Goal: Check status

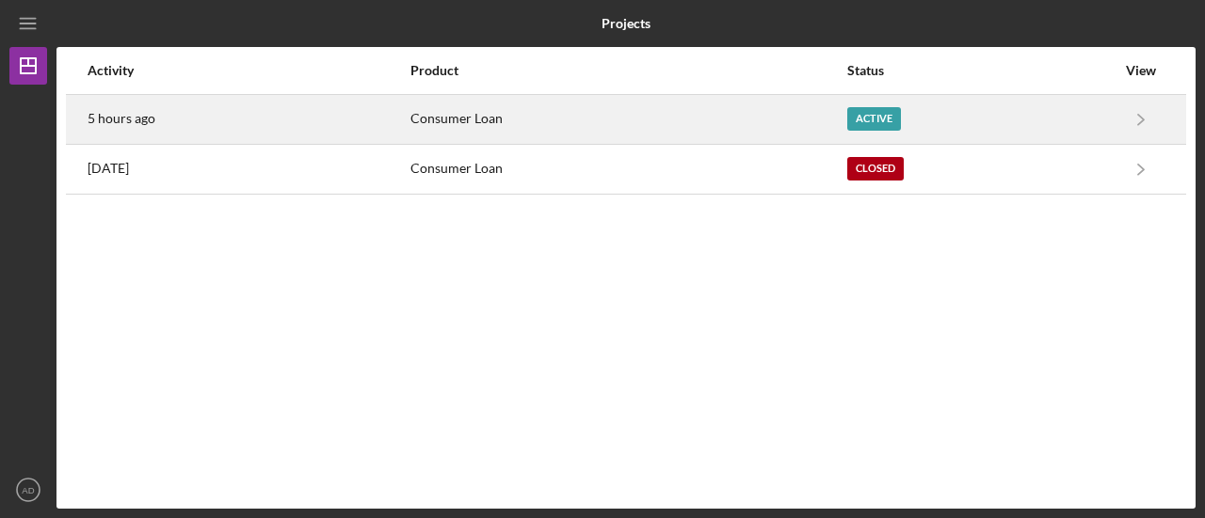
click at [346, 120] on div "5 hours ago" at bounding box center [248, 119] width 321 height 47
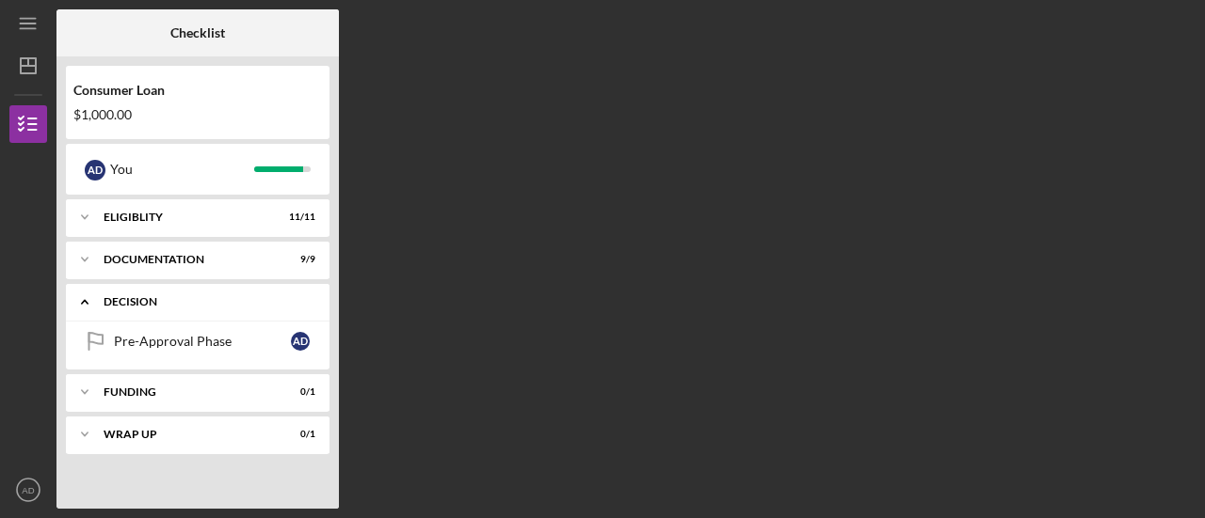
click at [84, 299] on icon "Icon/Expander" at bounding box center [85, 302] width 38 height 38
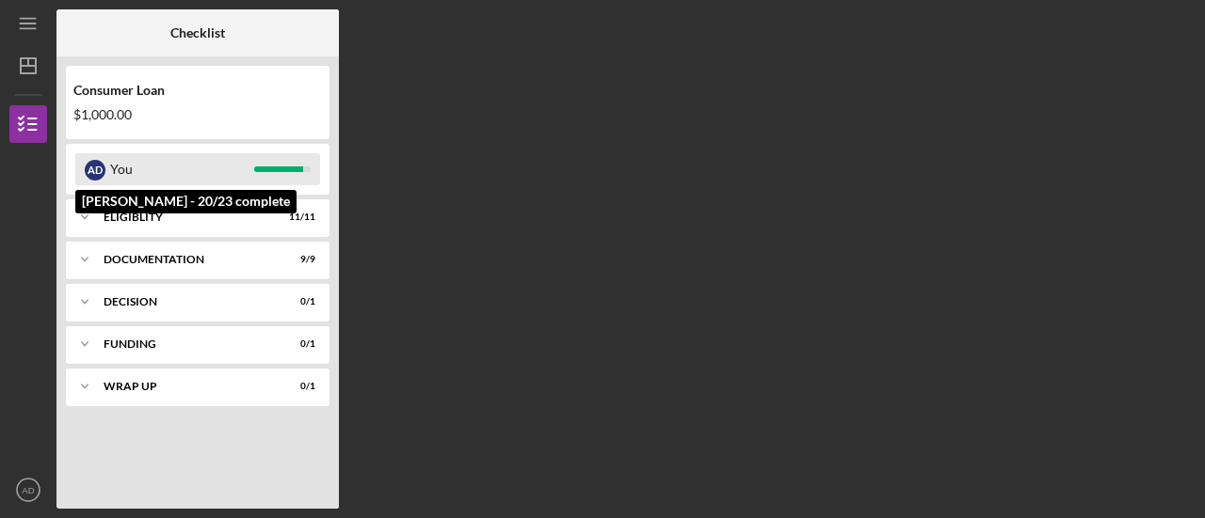
click at [181, 153] on div "You" at bounding box center [182, 169] width 144 height 32
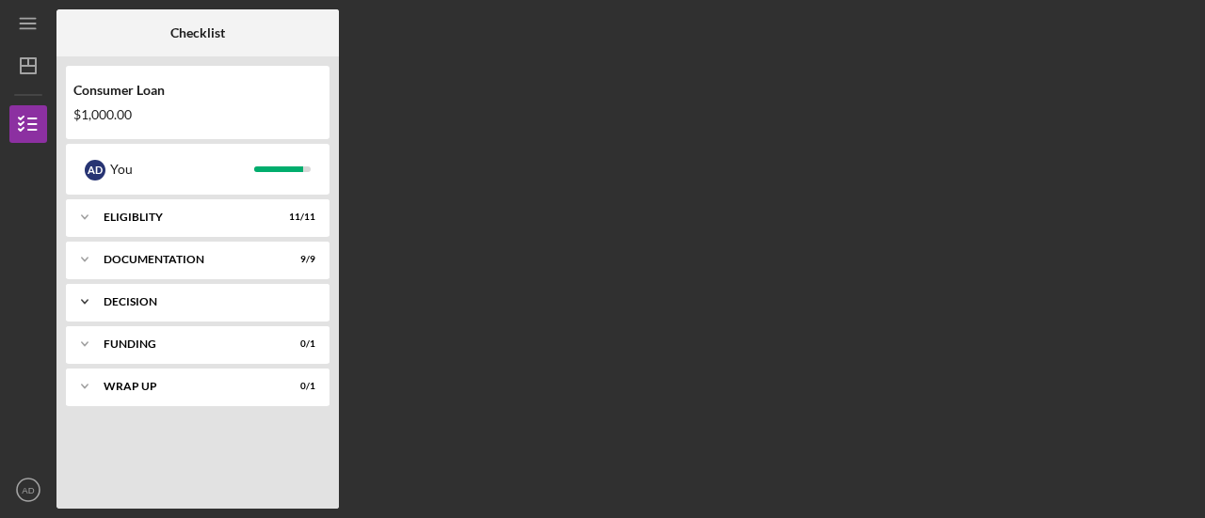
click at [85, 301] on icon "Icon/Expander" at bounding box center [85, 302] width 38 height 38
